Goal: Task Accomplishment & Management: Manage account settings

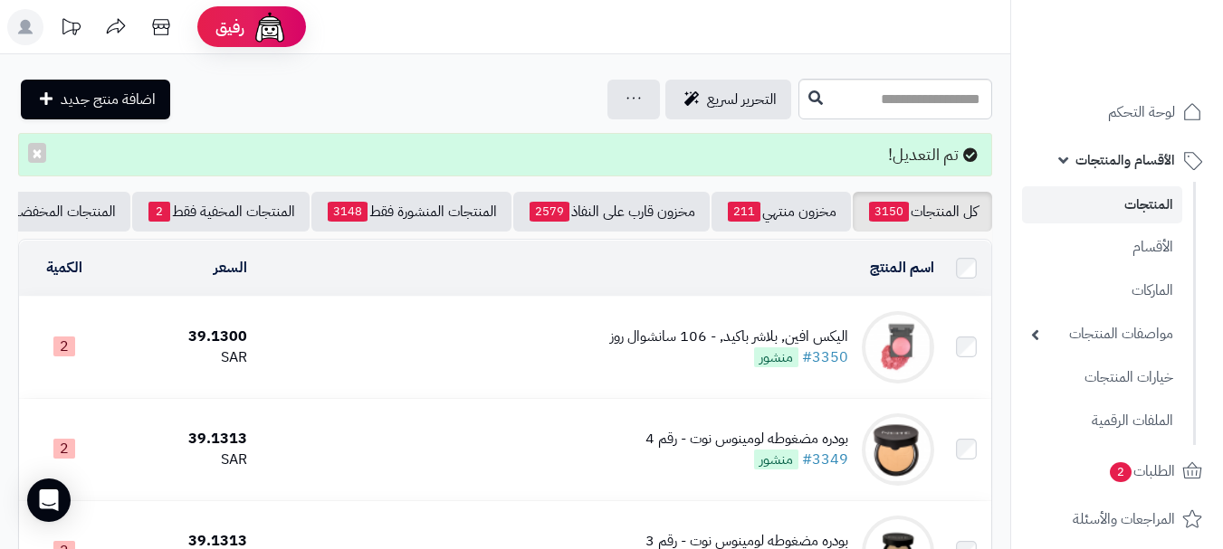
click at [1144, 90] on nav "لوحة التحكم الأقسام والمنتجات المنتجات الأقسام الماركات مواصفات المنتجات مواصفا…" at bounding box center [1116, 297] width 213 height 549
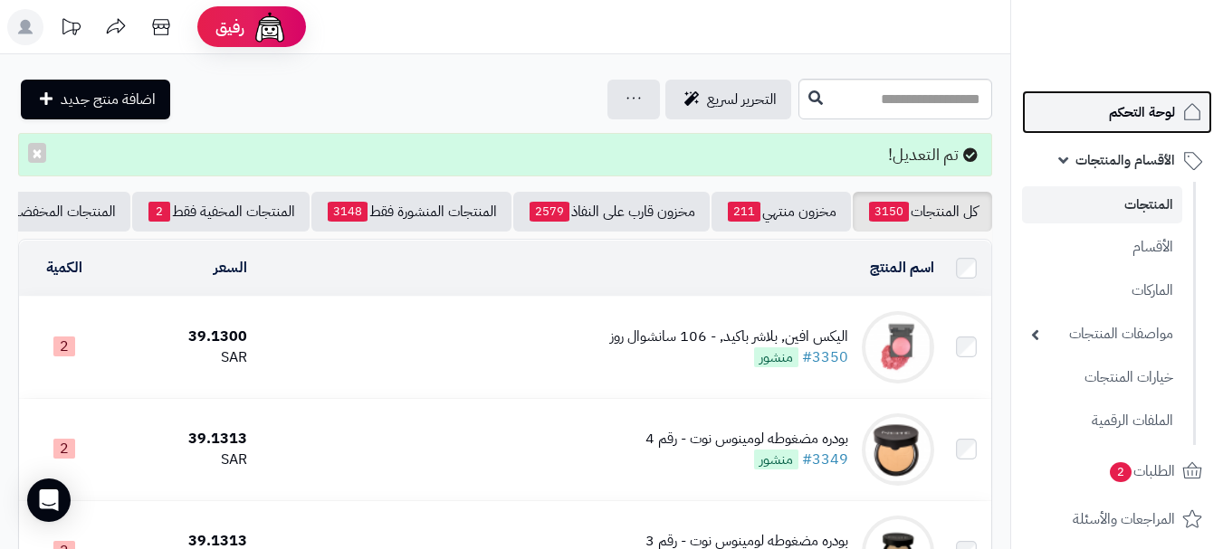
click at [1142, 99] on link "لوحة التحكم" at bounding box center [1117, 111] width 190 height 43
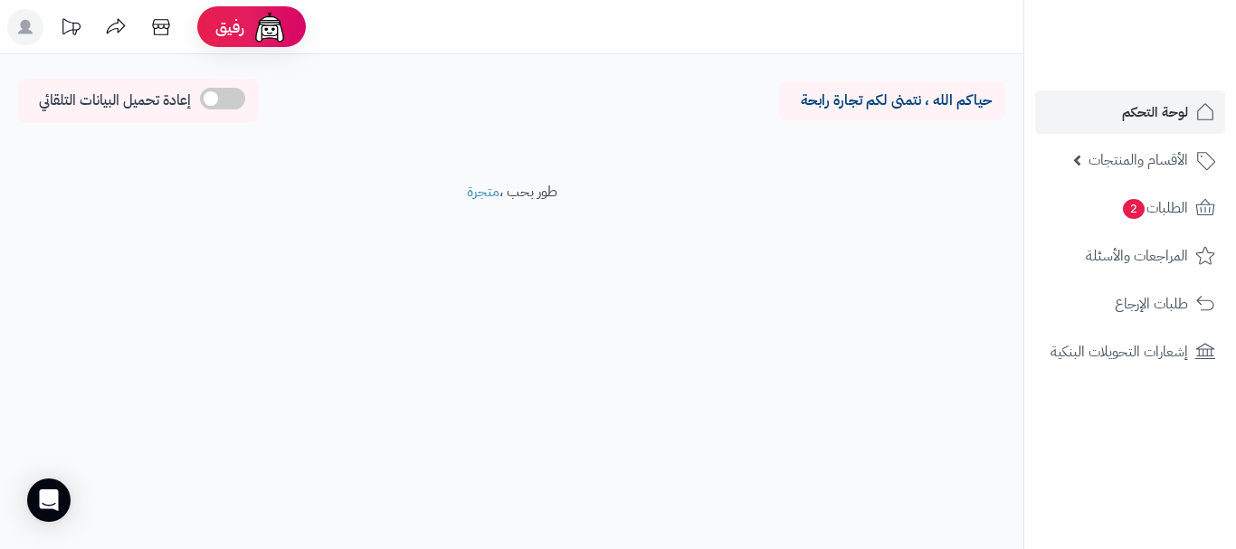
click at [31, 29] on rect at bounding box center [25, 27] width 36 height 36
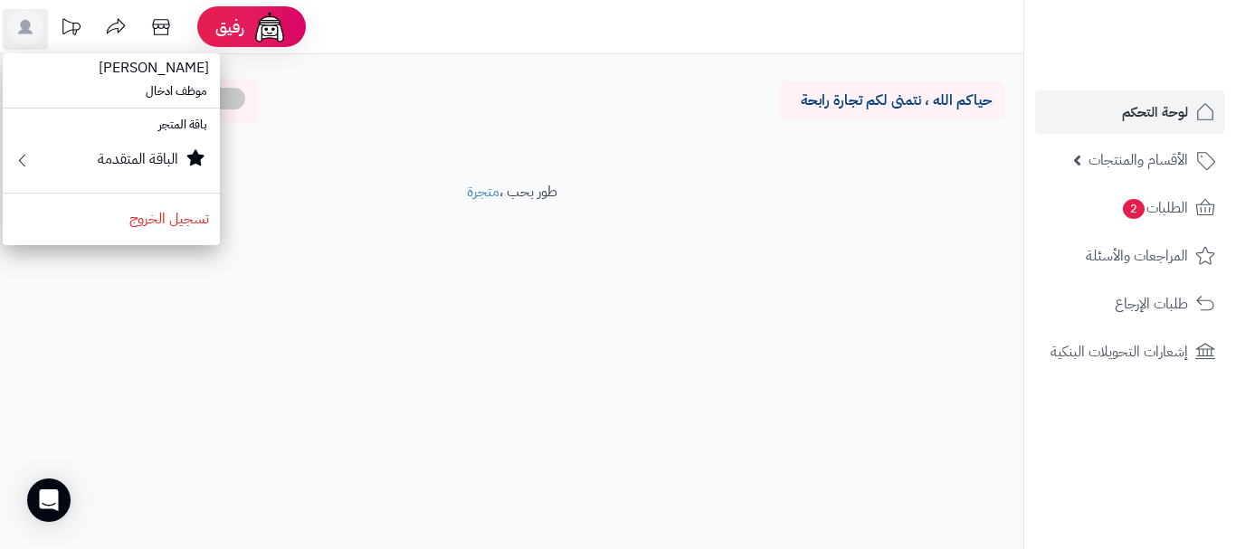
click at [694, 244] on footer "طور بحب ، متجرة" at bounding box center [511, 227] width 1023 height 90
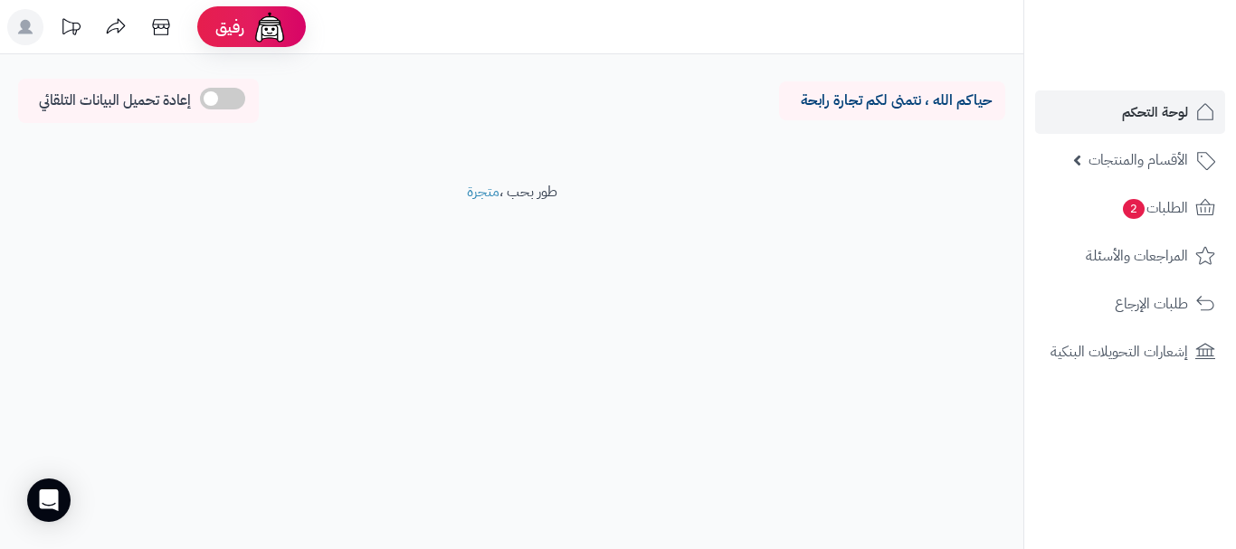
click at [15, 29] on rect at bounding box center [25, 27] width 36 height 36
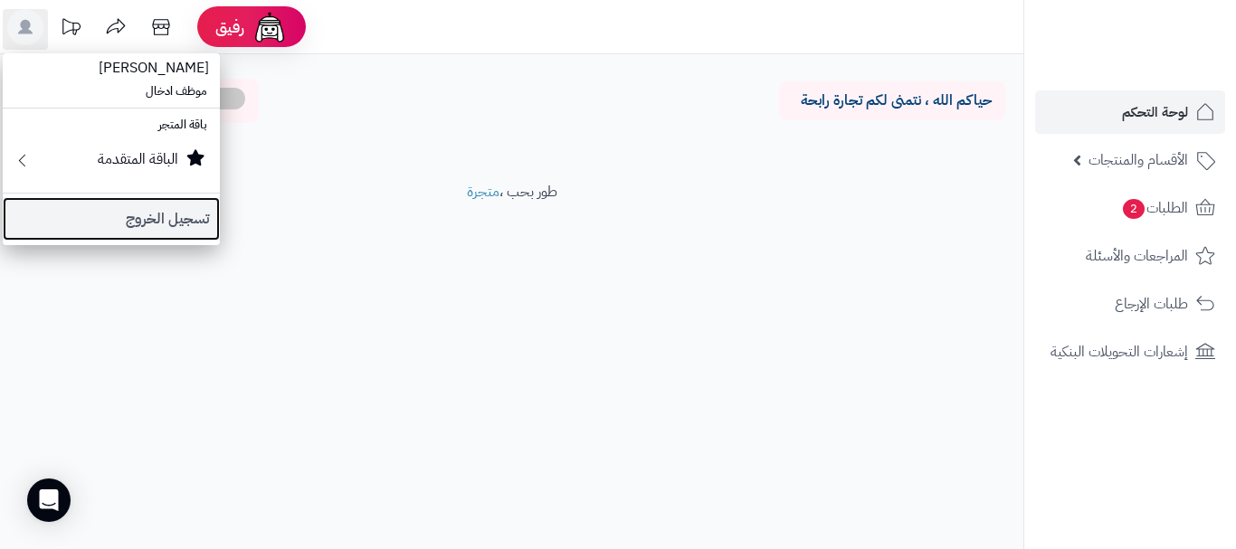
click at [108, 206] on link "تسجيل الخروج" at bounding box center [111, 218] width 217 height 43
